Goal: Transaction & Acquisition: Purchase product/service

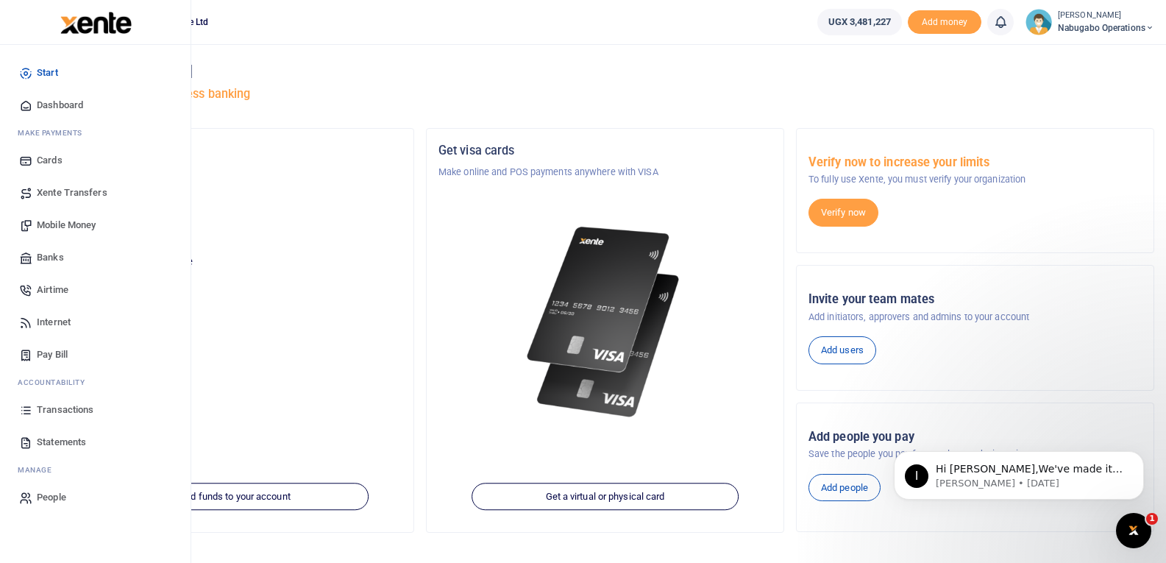
click at [47, 408] on span "Transactions" at bounding box center [65, 409] width 57 height 15
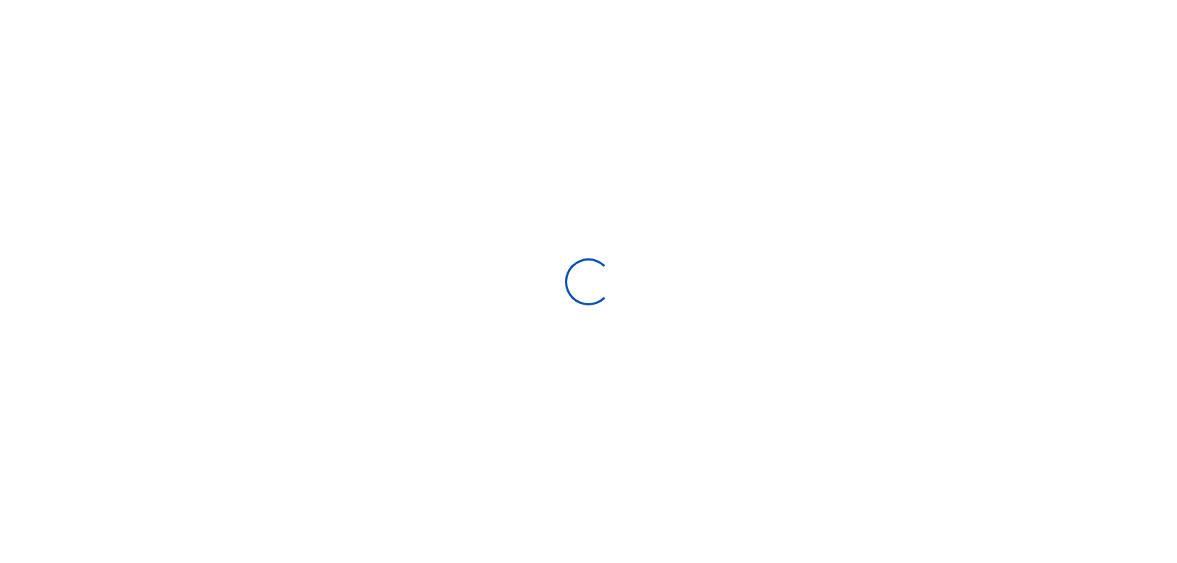
select select
type input "08/27/2025 - 09/25/2025"
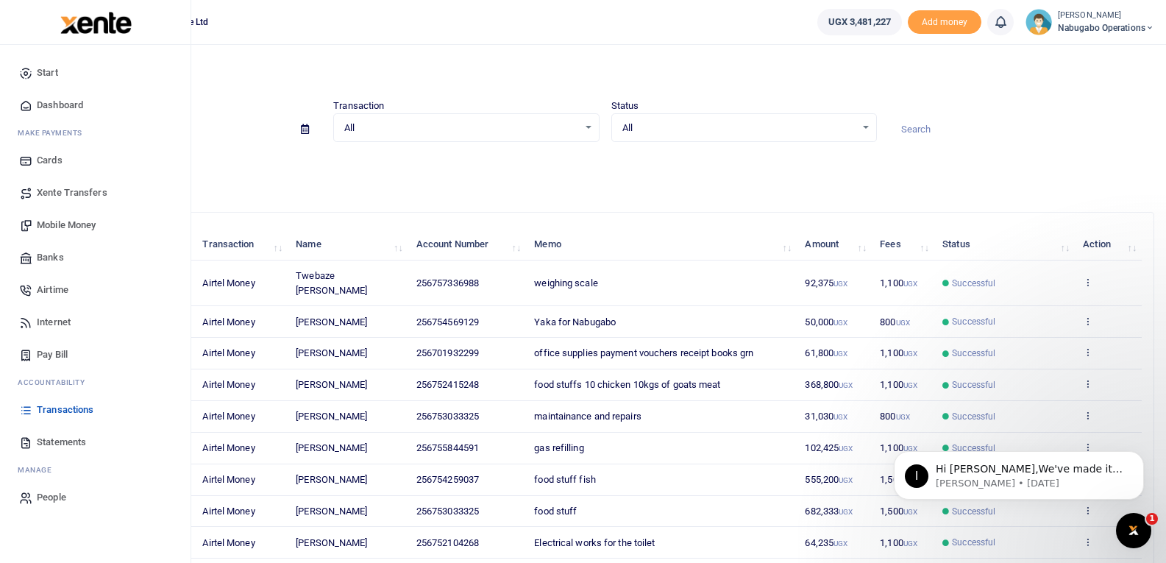
click at [60, 220] on span "Mobile Money" at bounding box center [66, 225] width 59 height 15
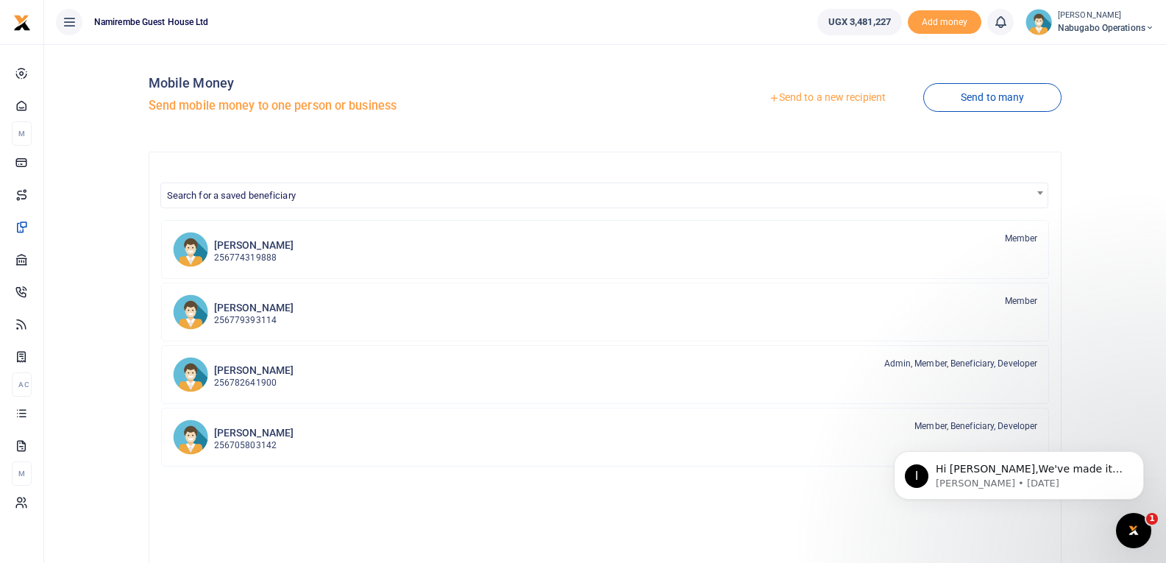
click at [802, 92] on link "Send to a new recipient" at bounding box center [827, 98] width 192 height 26
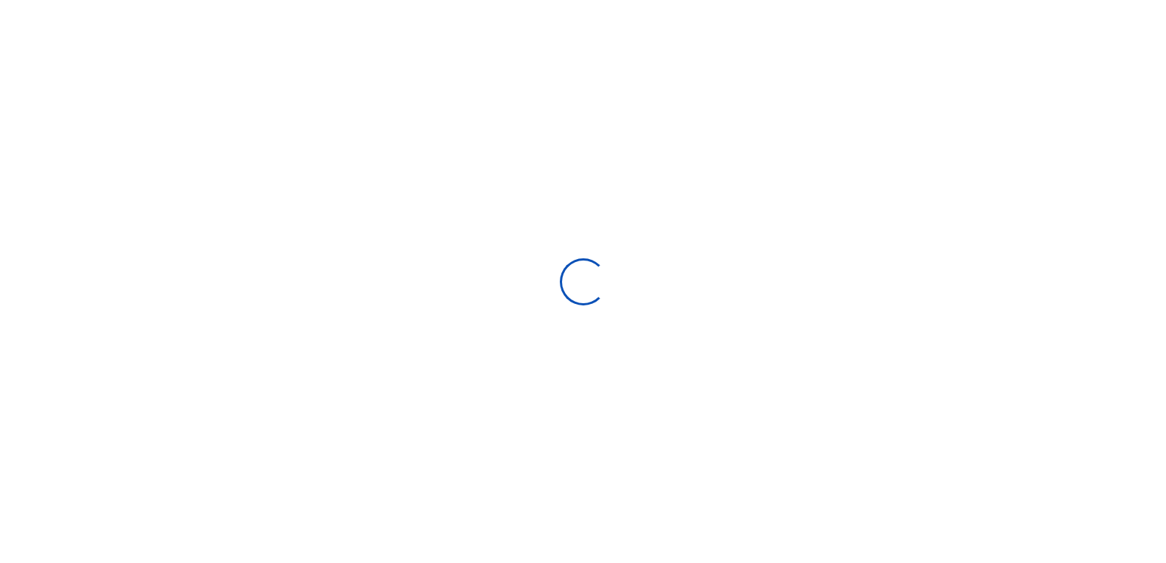
select select "Loading bundles"
select select
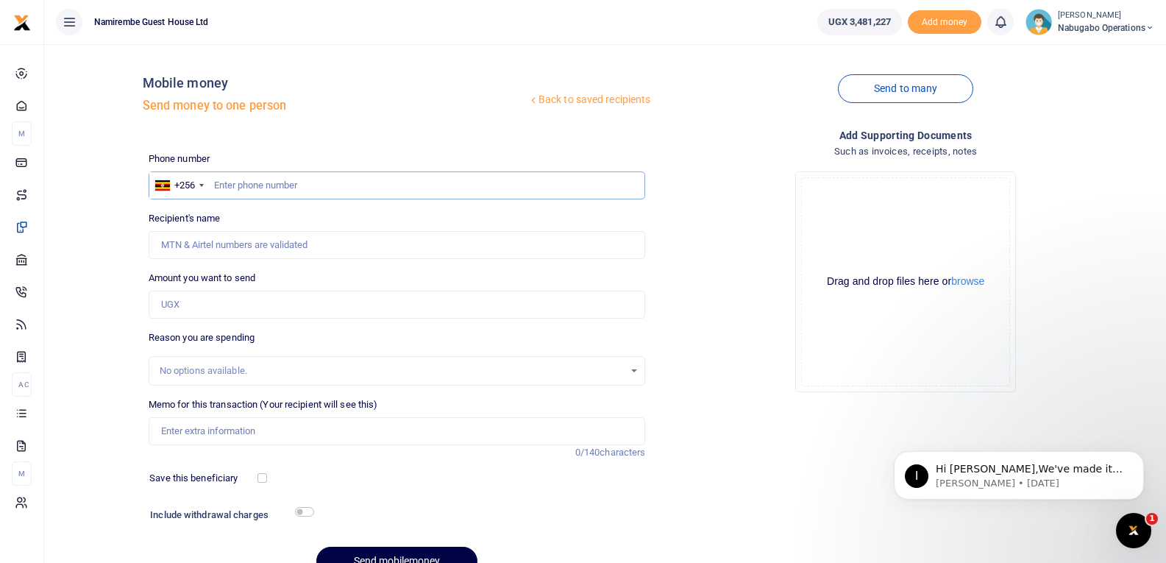
click at [243, 186] on input "text" at bounding box center [397, 185] width 497 height 28
type input "755178040"
type input "Fatumah Nabasumba"
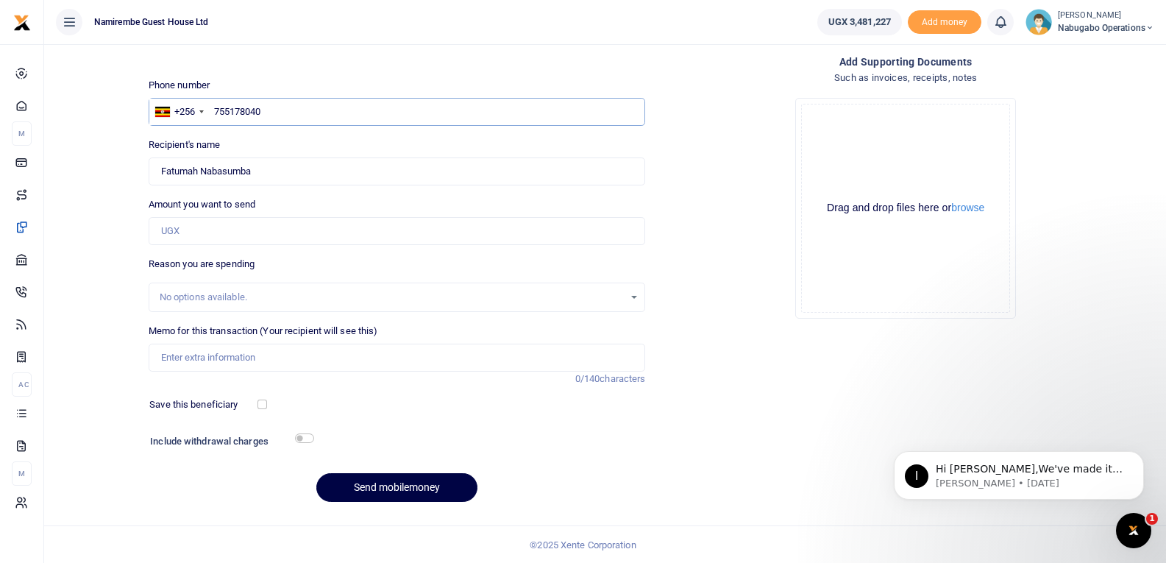
scroll to position [74, 0]
type input "755178040"
click at [178, 358] on input "Memo for this transaction (Your recipient will see this)" at bounding box center [397, 357] width 497 height 28
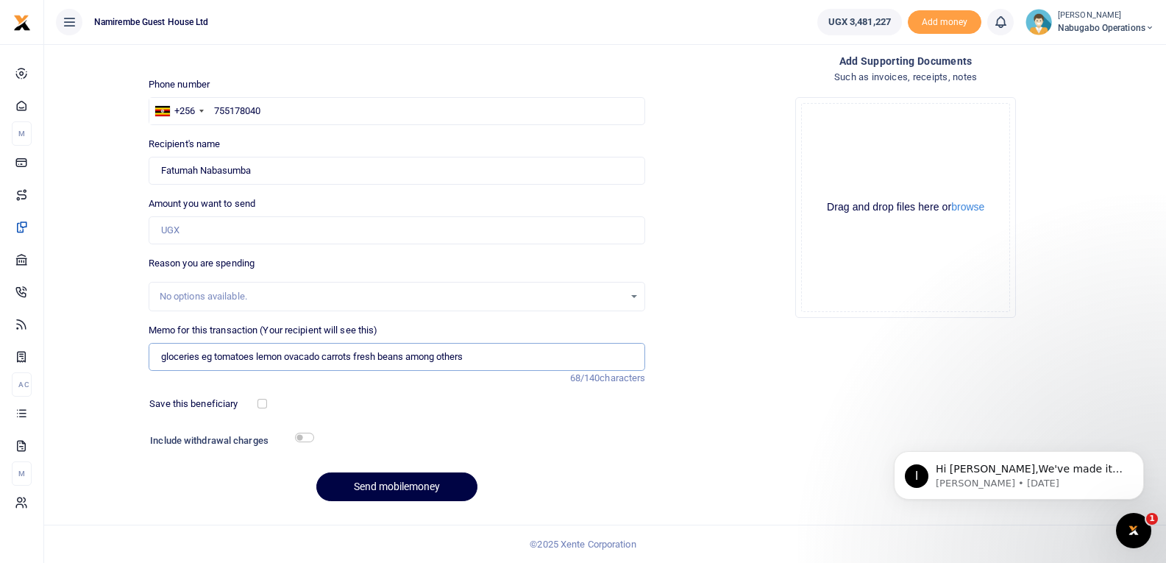
type input "gloceries eg tomatoes lemon ovacado carrots fresh beans among others"
click at [203, 228] on input "Amount you want to send" at bounding box center [397, 230] width 497 height 28
type input "349,000"
click at [307, 437] on input "checkbox" at bounding box center [304, 438] width 19 height 10
checkbox input "true"
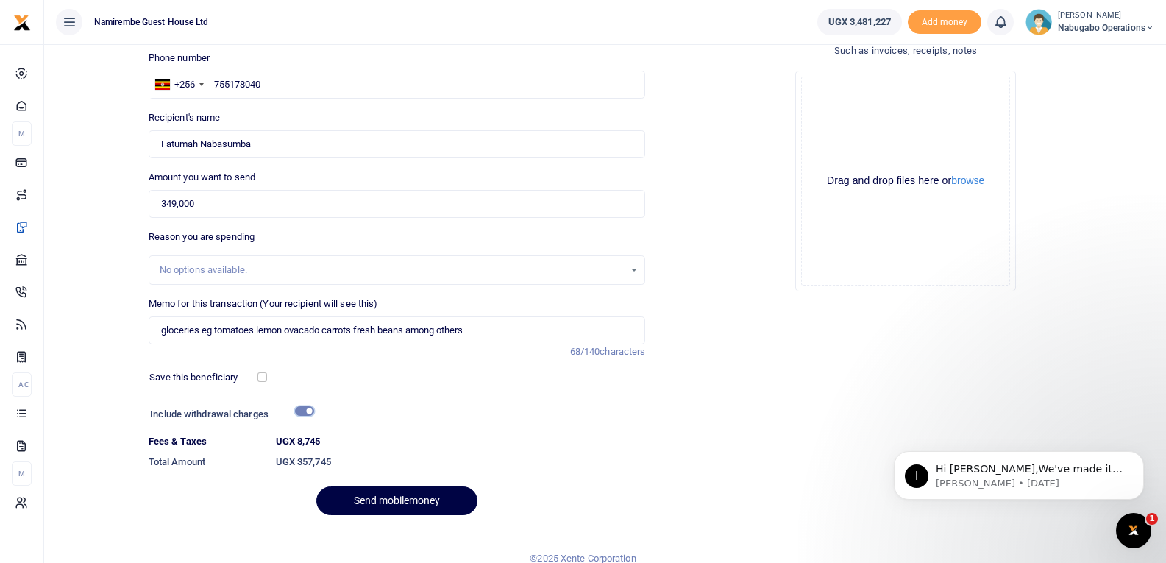
scroll to position [115, 0]
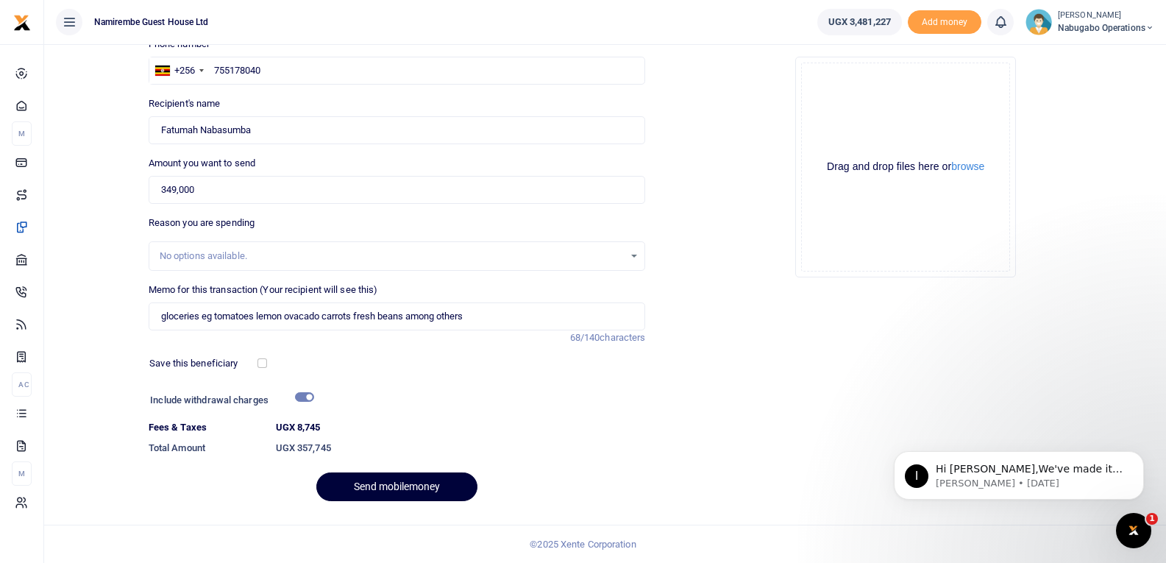
click at [374, 486] on button "Send mobilemoney" at bounding box center [396, 486] width 161 height 29
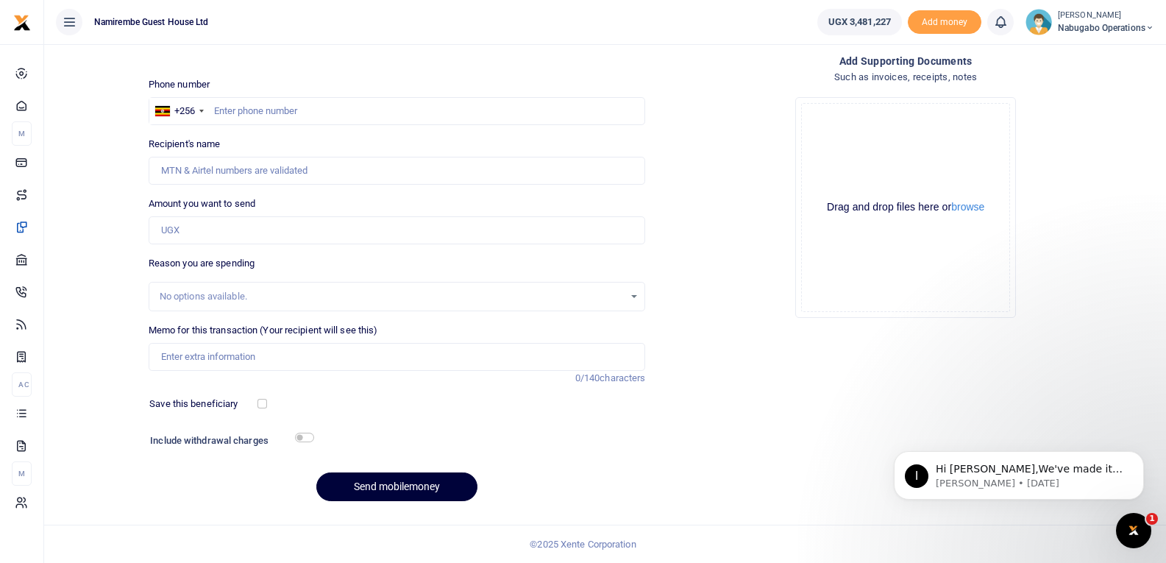
click at [374, 486] on button "Send mobilemoney" at bounding box center [396, 486] width 161 height 29
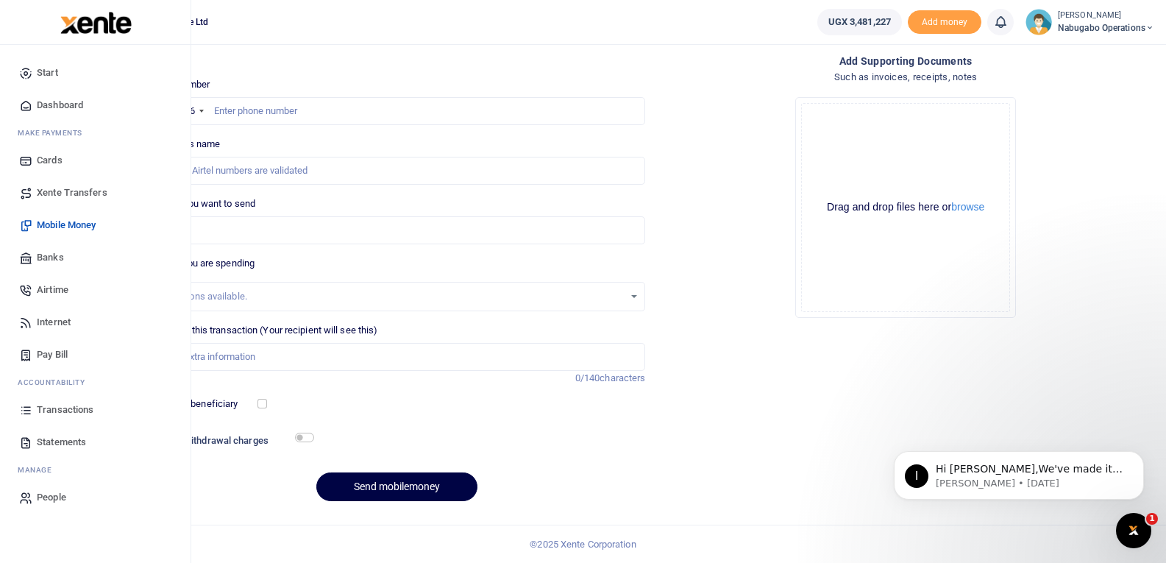
click at [77, 224] on span "Mobile Money" at bounding box center [66, 225] width 59 height 15
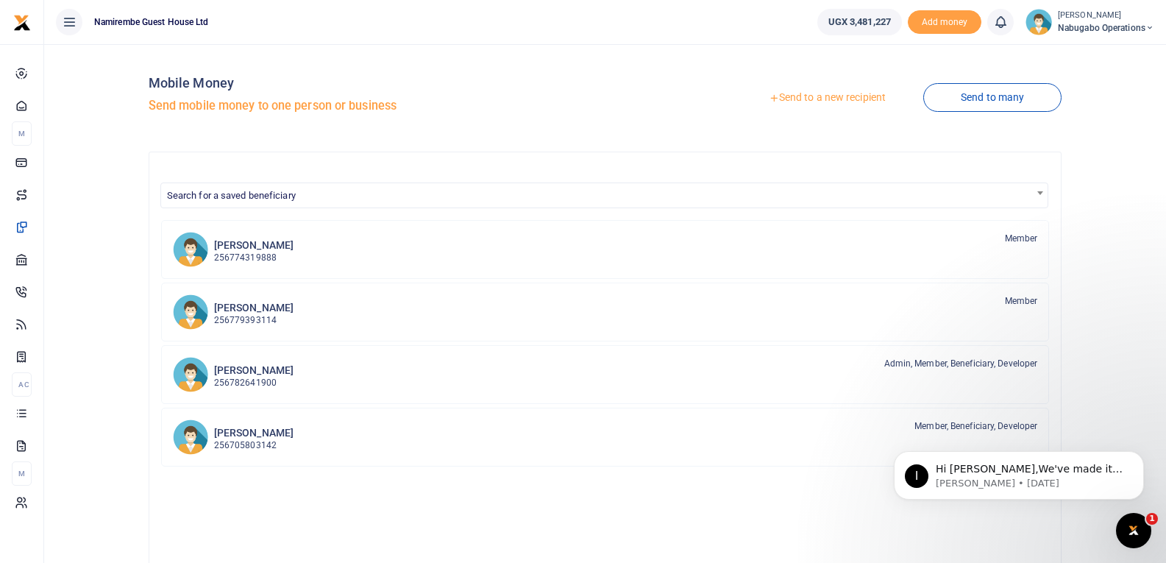
click at [814, 90] on link "Send to a new recipient" at bounding box center [827, 98] width 192 height 26
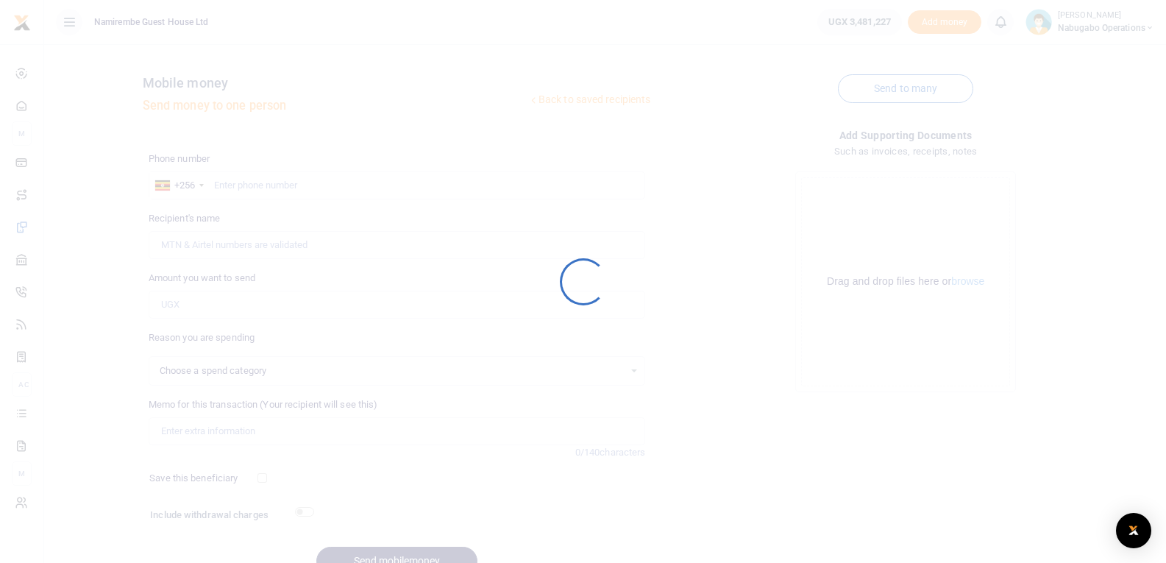
select select
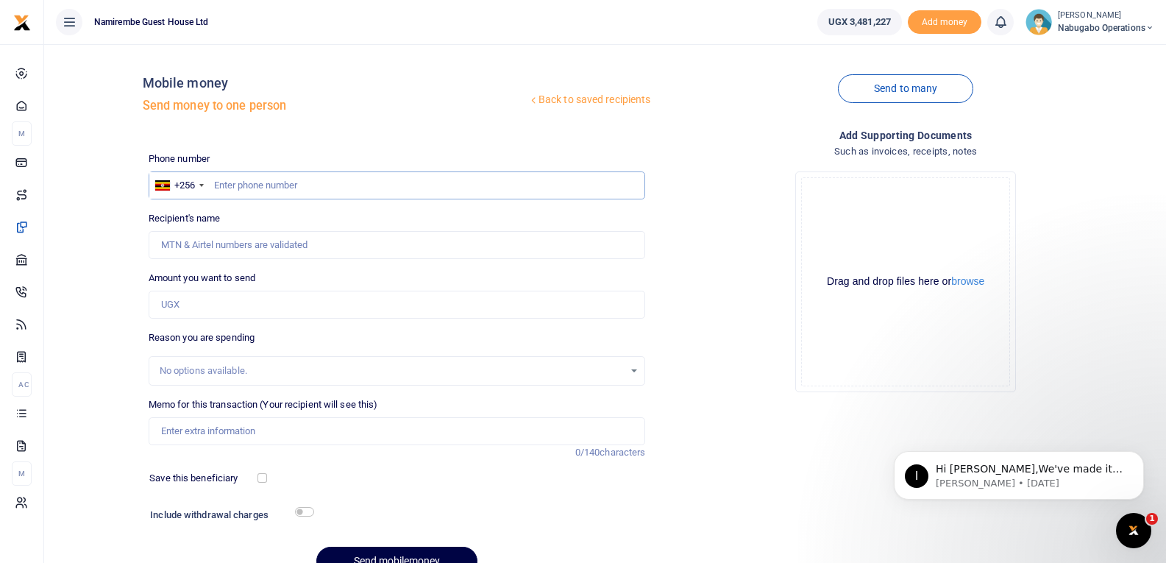
click at [327, 193] on input "text" at bounding box center [397, 185] width 497 height 28
type input "708151318"
type input "Eddy Kayemba"
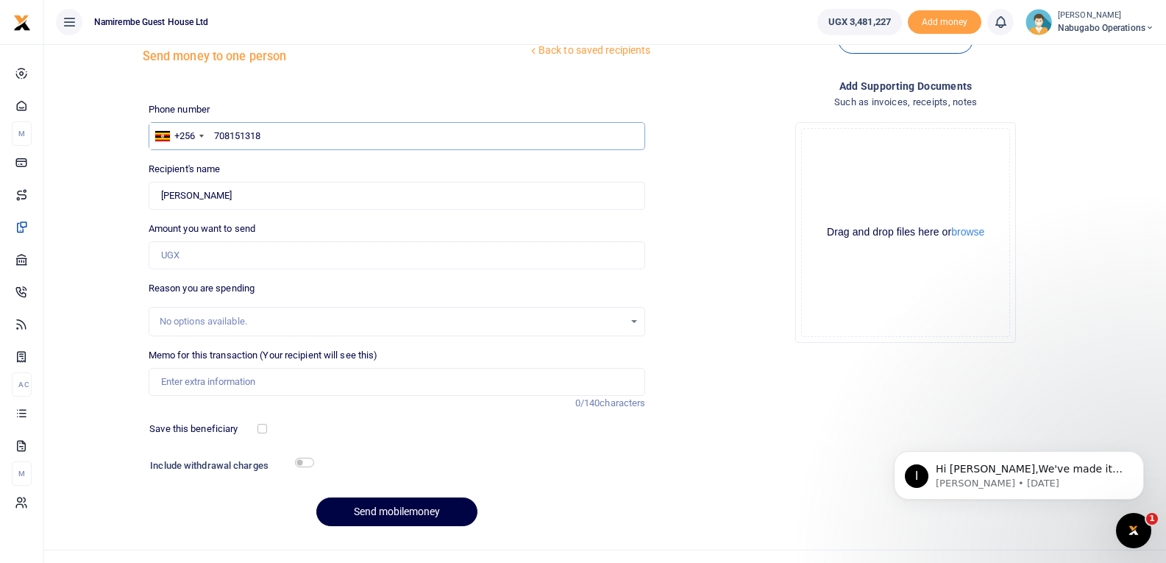
scroll to position [74, 0]
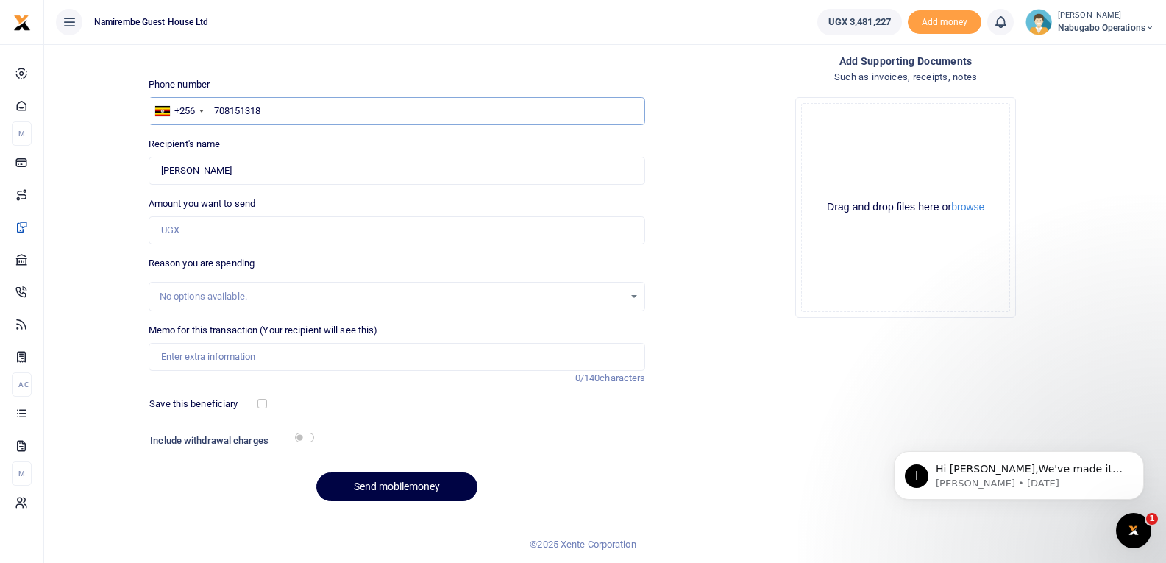
type input "708151318"
click at [199, 231] on input "Amount you want to send" at bounding box center [397, 230] width 497 height 28
type input "65,000"
click at [199, 358] on input "Memo for this transaction (Your recipient will see this)" at bounding box center [397, 357] width 497 height 28
type input "laundary manual washing"
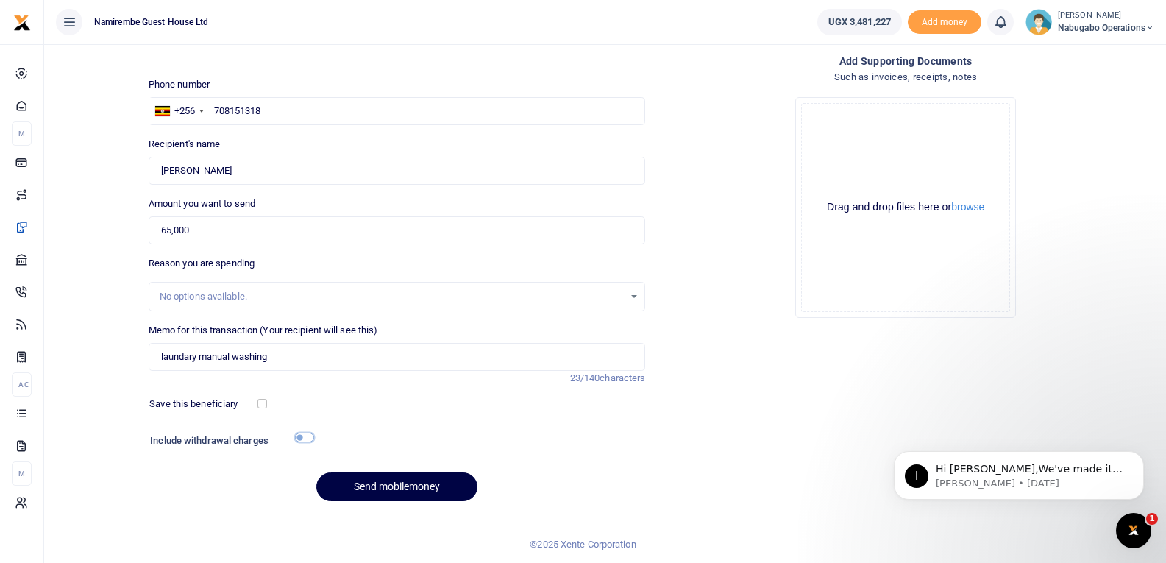
click at [302, 437] on input "checkbox" at bounding box center [304, 438] width 19 height 10
checkbox input "true"
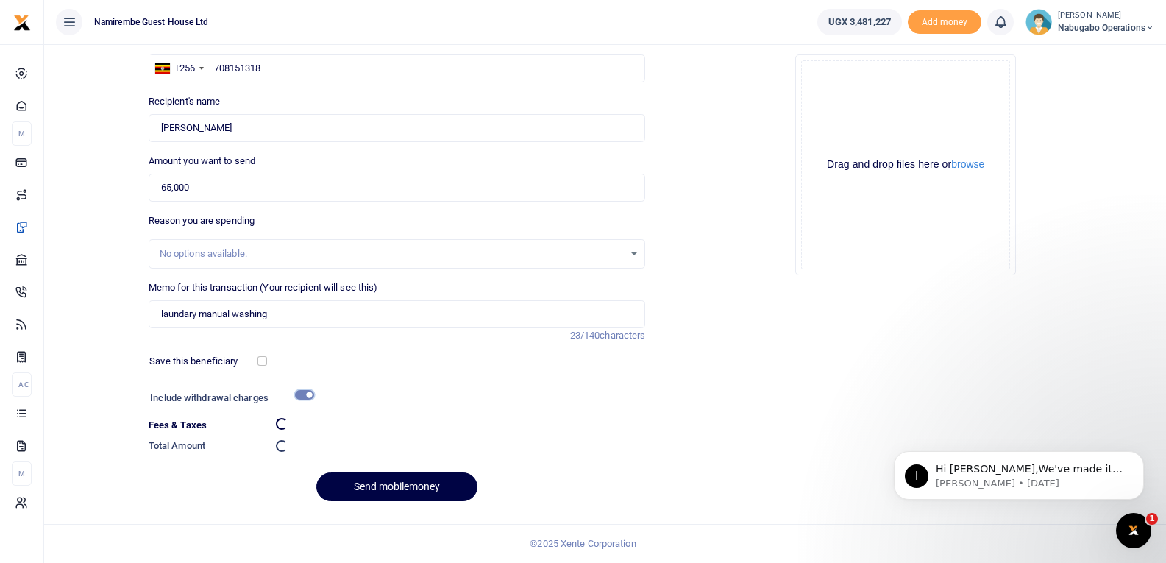
scroll to position [115, 0]
click at [397, 480] on button "Send mobilemoney" at bounding box center [396, 486] width 161 height 29
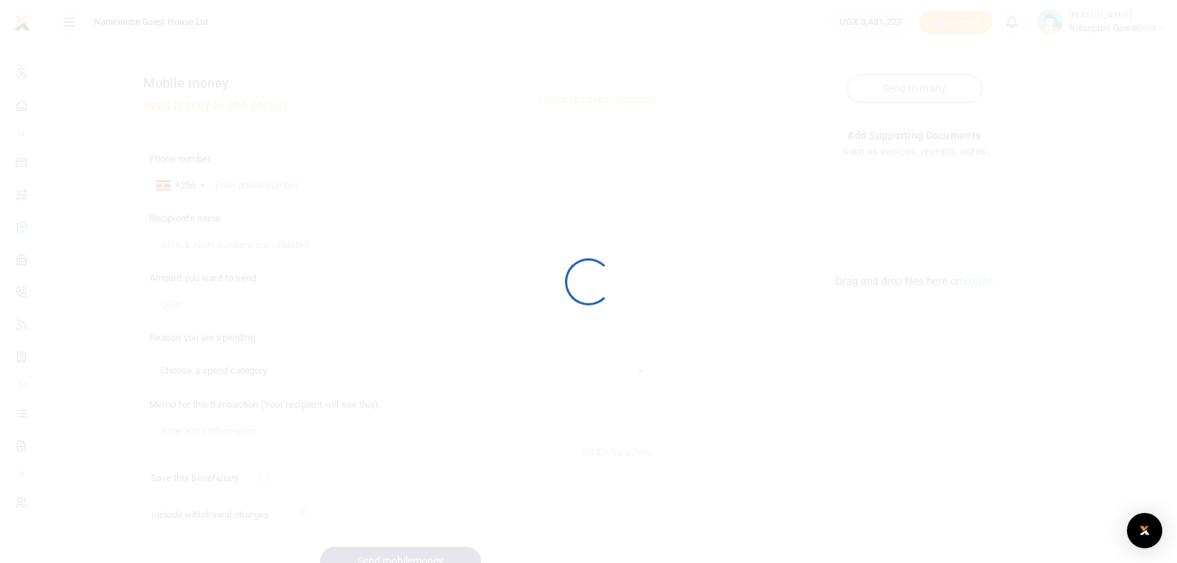
select select
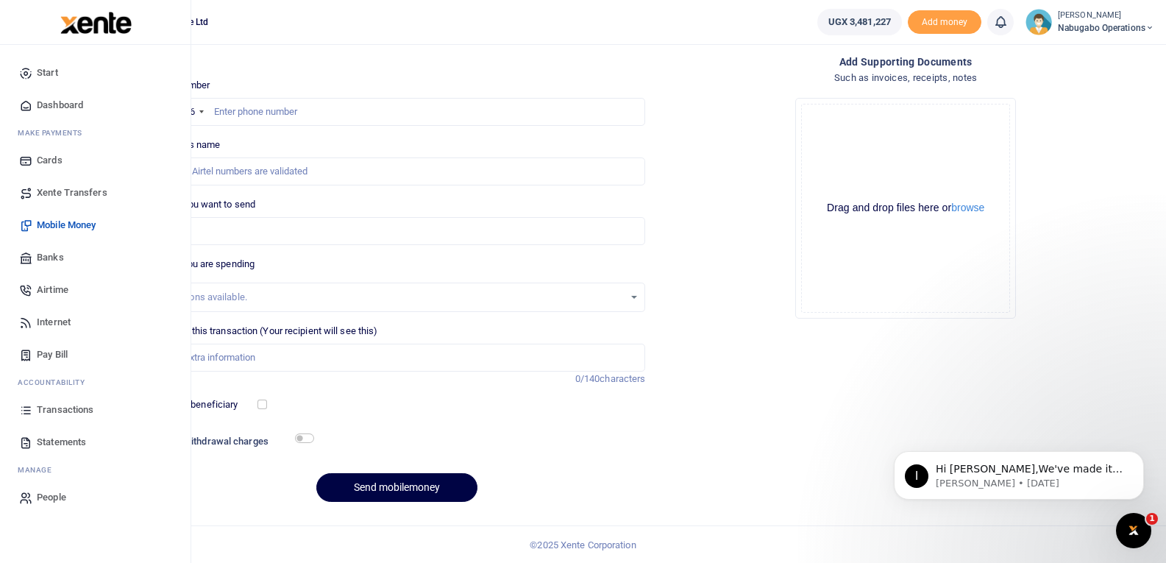
scroll to position [74, 0]
click at [64, 403] on span "Transactions" at bounding box center [65, 409] width 57 height 15
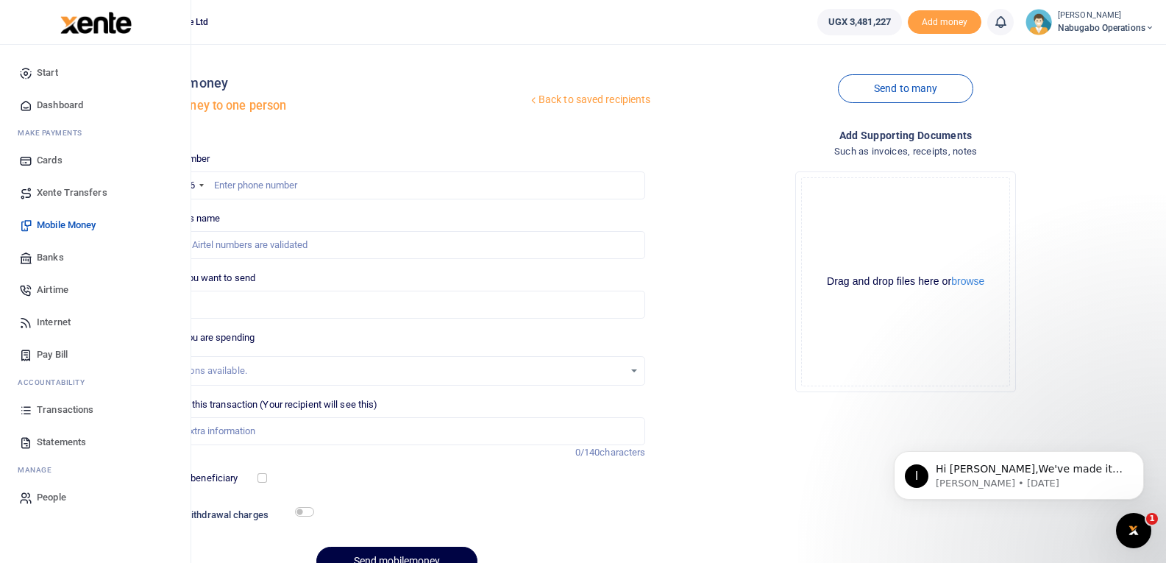
click at [51, 405] on span "Transactions" at bounding box center [65, 409] width 57 height 15
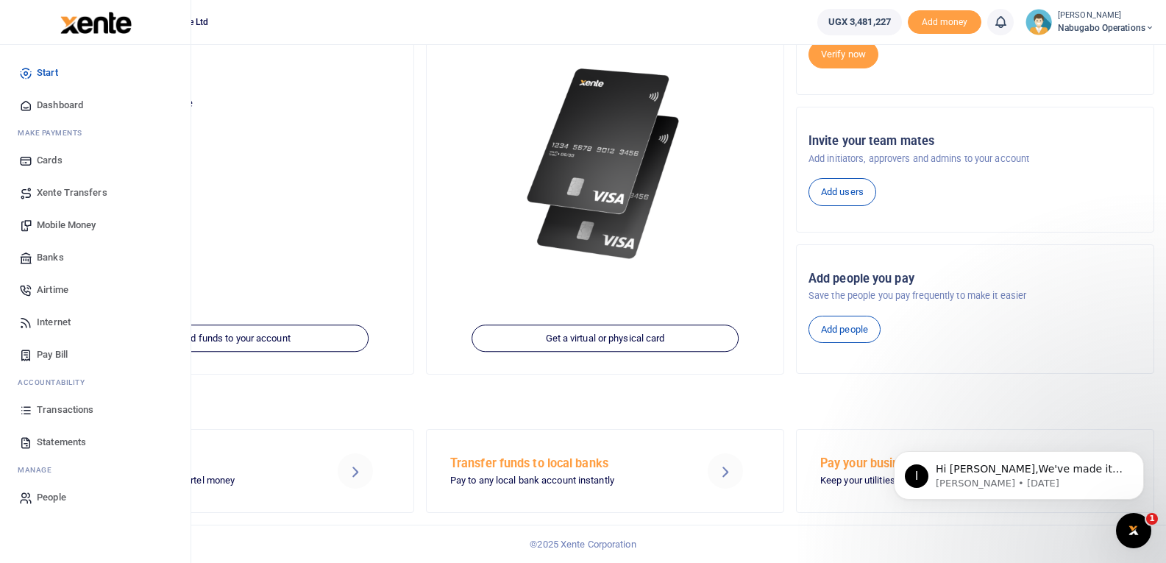
click at [65, 406] on span "Transactions" at bounding box center [65, 409] width 57 height 15
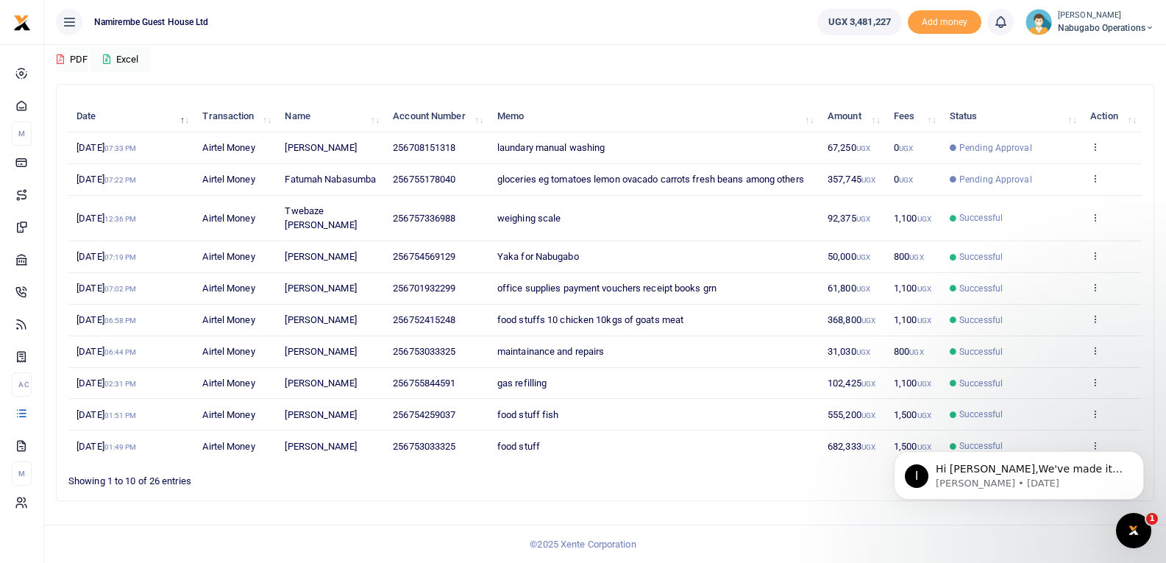
scroll to position [54, 0]
